Goal: Task Accomplishment & Management: Use online tool/utility

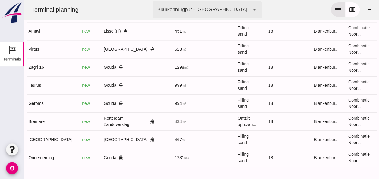
scroll to position [0, 161]
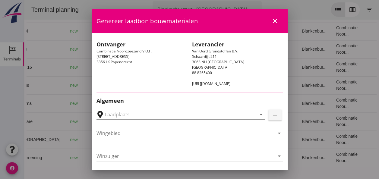
type input "[GEOGRAPHIC_DATA], [GEOGRAPHIC_DATA]"
type input "Virtus"
type input "[PERSON_NAME]"
type input "523"
type input "Ophoogzand (6120)"
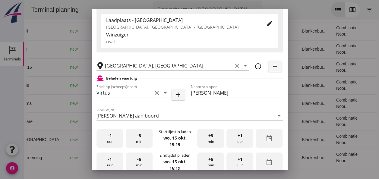
scroll to position [151, 0]
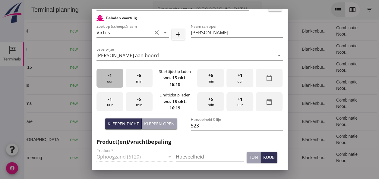
click at [110, 82] on div "-1 uur" at bounding box center [109, 78] width 27 height 19
click at [205, 78] on div "+5 min" at bounding box center [210, 78] width 27 height 19
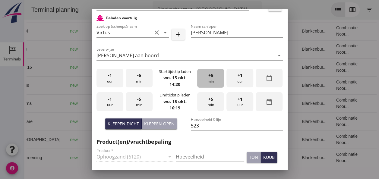
click at [205, 78] on div "+5 min" at bounding box center [210, 78] width 27 height 19
click at [109, 99] on span "-1" at bounding box center [110, 99] width 4 height 7
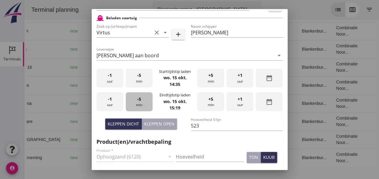
click at [137, 101] on span "-5" at bounding box center [139, 99] width 4 height 7
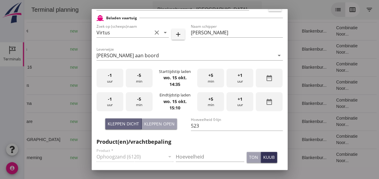
drag, startPoint x: 123, startPoint y: 126, endPoint x: 155, endPoint y: 139, distance: 34.7
click at [123, 126] on div "Kleppen dicht" at bounding box center [123, 123] width 31 height 6
click at [179, 156] on input "Hoeveelheid" at bounding box center [210, 157] width 68 height 10
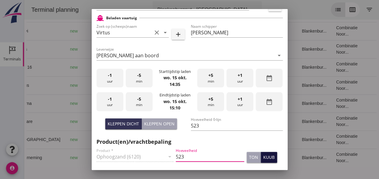
type input "523"
click at [263, 157] on div "kuub" at bounding box center [268, 157] width 11 height 6
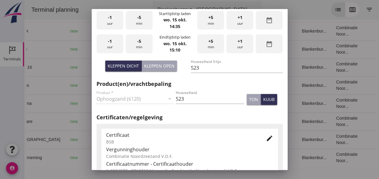
scroll to position [241, 0]
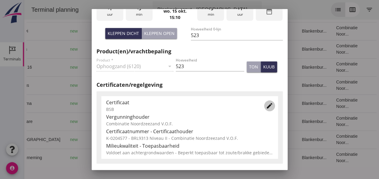
click at [266, 105] on icon "edit" at bounding box center [269, 105] width 7 height 7
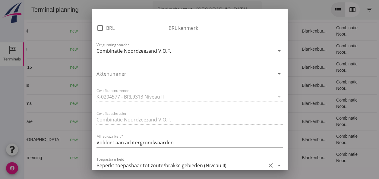
scroll to position [361, 0]
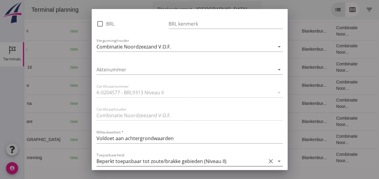
click at [275, 160] on icon "arrow_drop_down" at bounding box center [278, 161] width 7 height 7
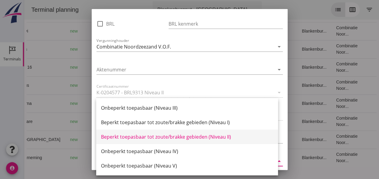
click at [219, 136] on div "Beperkt toepasbaar tot zoute/brakke gebieden (Niveau II)" at bounding box center [187, 136] width 172 height 7
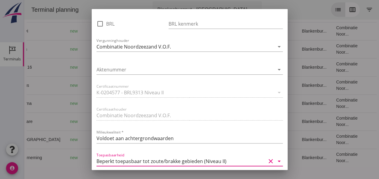
scroll to position [392, 0]
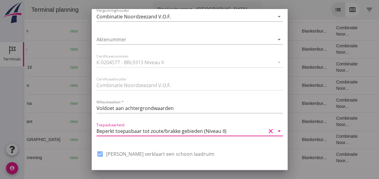
click at [275, 131] on icon "arrow_drop_down" at bounding box center [278, 130] width 7 height 7
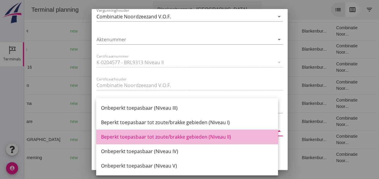
click at [219, 138] on div "Beperkt toepasbaar tot zoute/brakke gebieden (Niveau II)" at bounding box center [187, 136] width 172 height 7
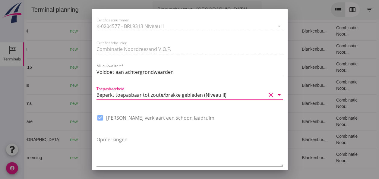
scroll to position [456, 0]
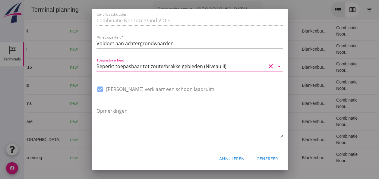
click at [270, 160] on div "Genereer" at bounding box center [266, 158] width 21 height 6
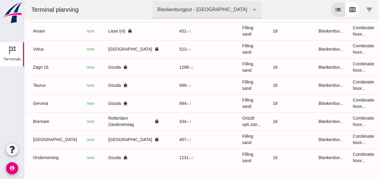
scroll to position [0, 161]
